Goal: Task Accomplishment & Management: Use online tool/utility

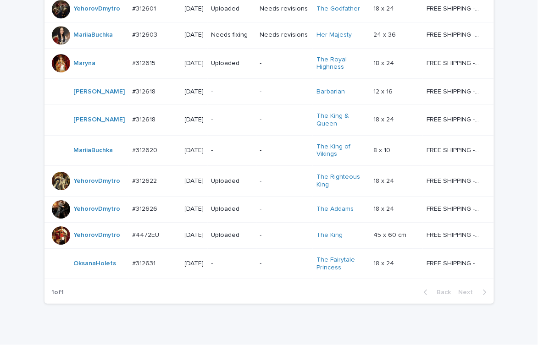
scroll to position [780, 0]
